Goal: Check status: Check status

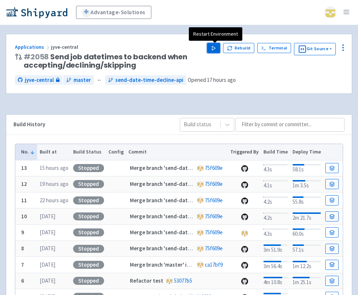
click at [216, 49] on icon "button" at bounding box center [213, 48] width 5 height 5
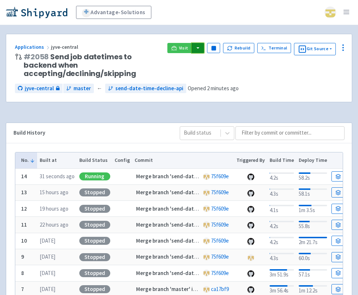
click at [194, 49] on button "button" at bounding box center [198, 48] width 12 height 10
click at [197, 63] on link "boost-django (django-api)" at bounding box center [229, 62] width 76 height 11
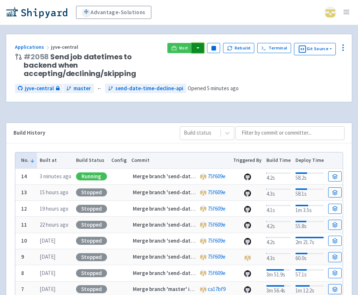
click at [203, 47] on button "button" at bounding box center [198, 48] width 12 height 10
click at [208, 74] on link "jyve-central (react)" at bounding box center [229, 73] width 76 height 11
